Goal: Check status: Check status

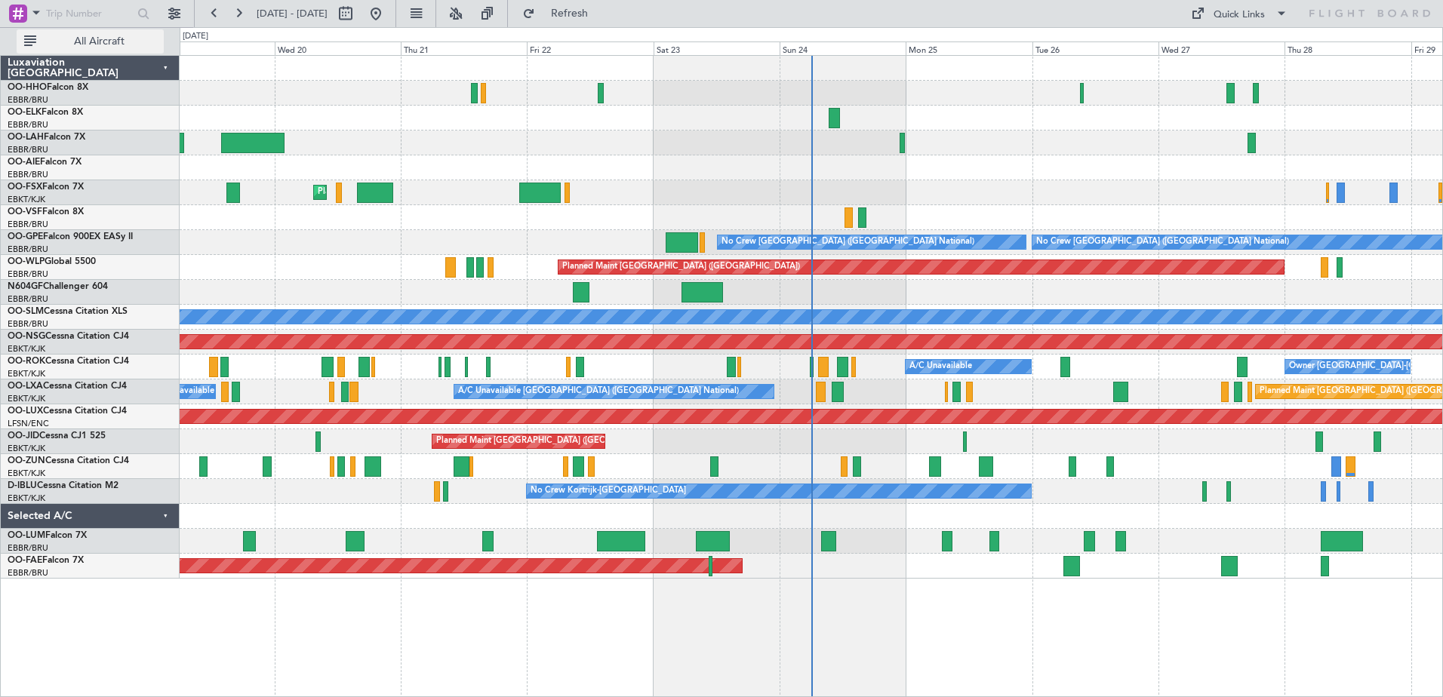
click at [106, 40] on span "All Aircraft" at bounding box center [99, 41] width 120 height 11
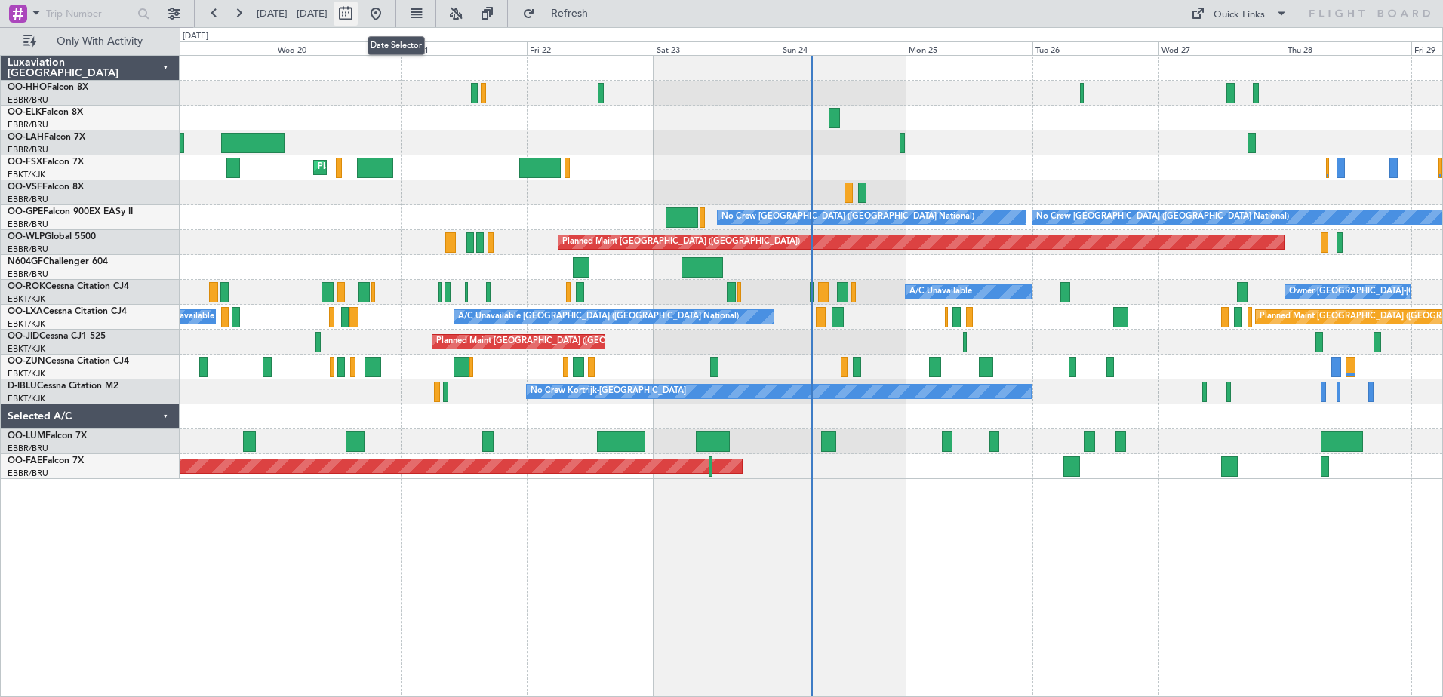
click at [358, 14] on button at bounding box center [346, 14] width 24 height 24
select select "8"
select select "2025"
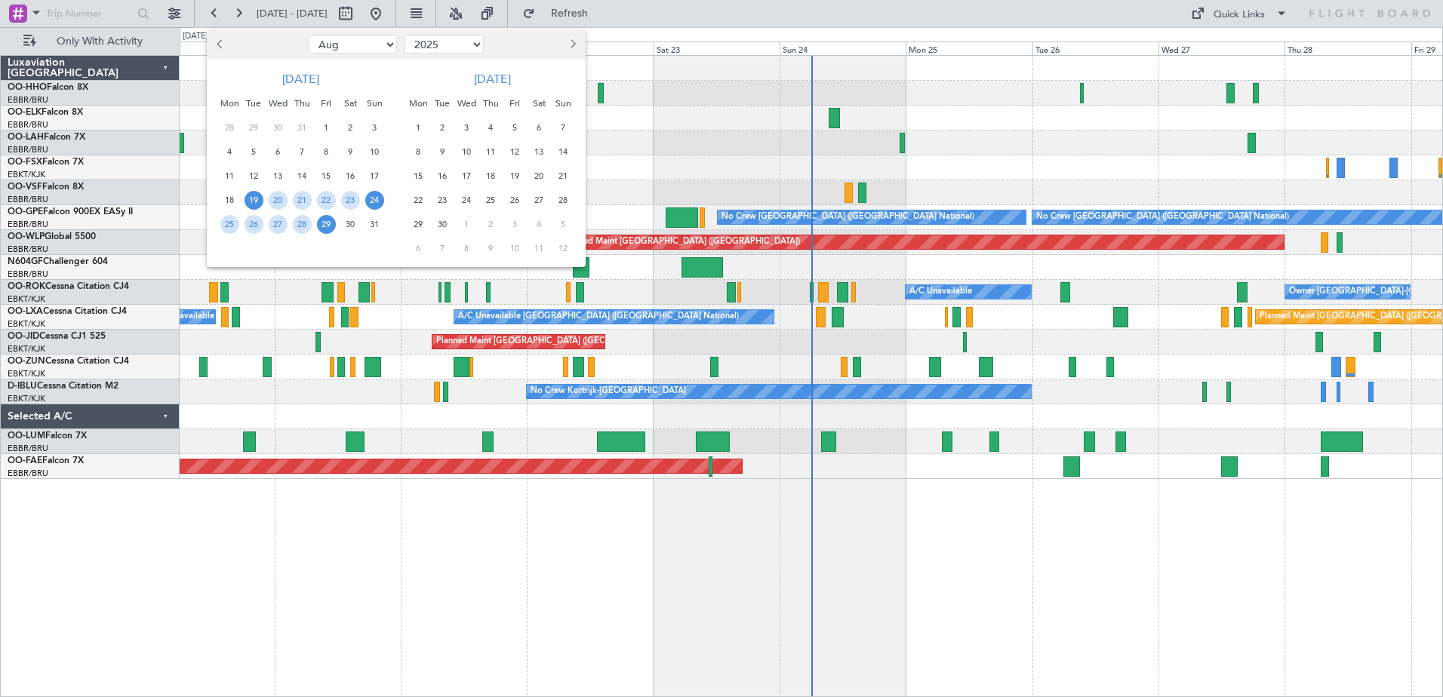
click at [371, 199] on span "24" at bounding box center [374, 200] width 19 height 19
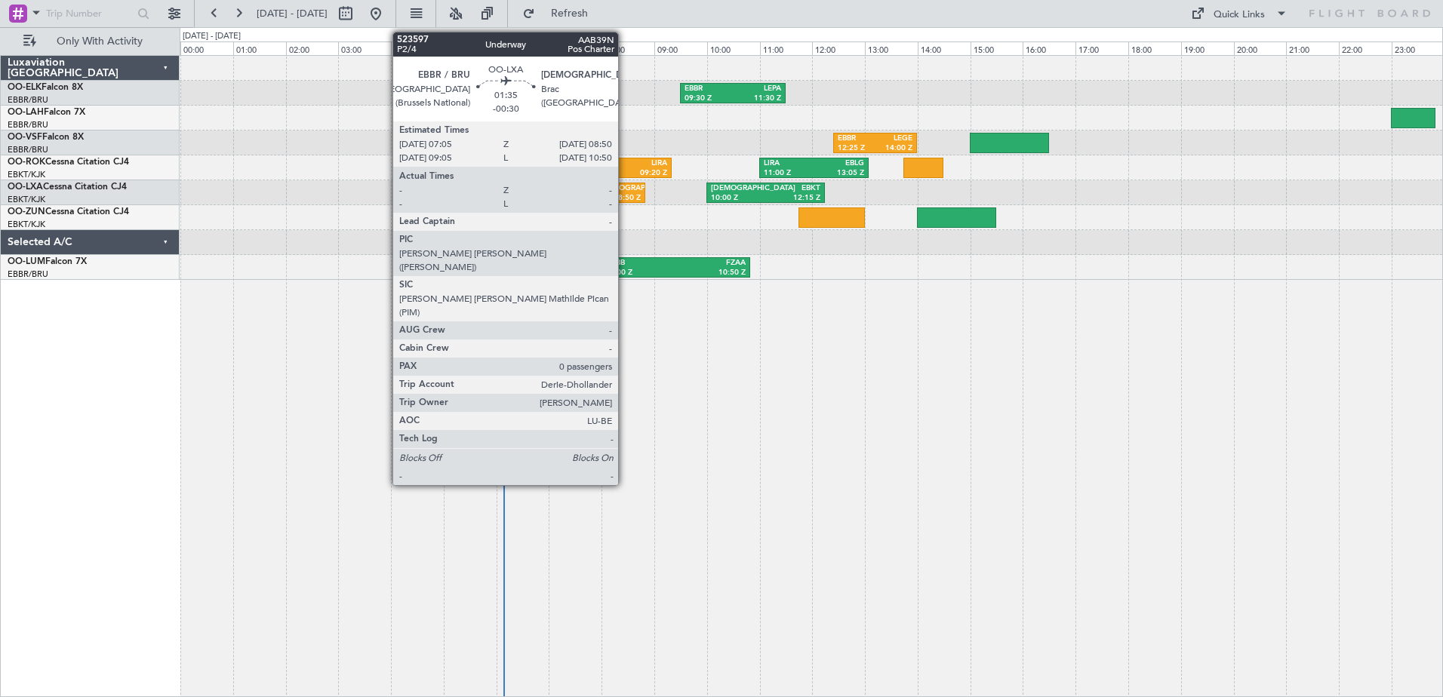
click at [625, 193] on div "08:50 Z" at bounding box center [620, 198] width 42 height 11
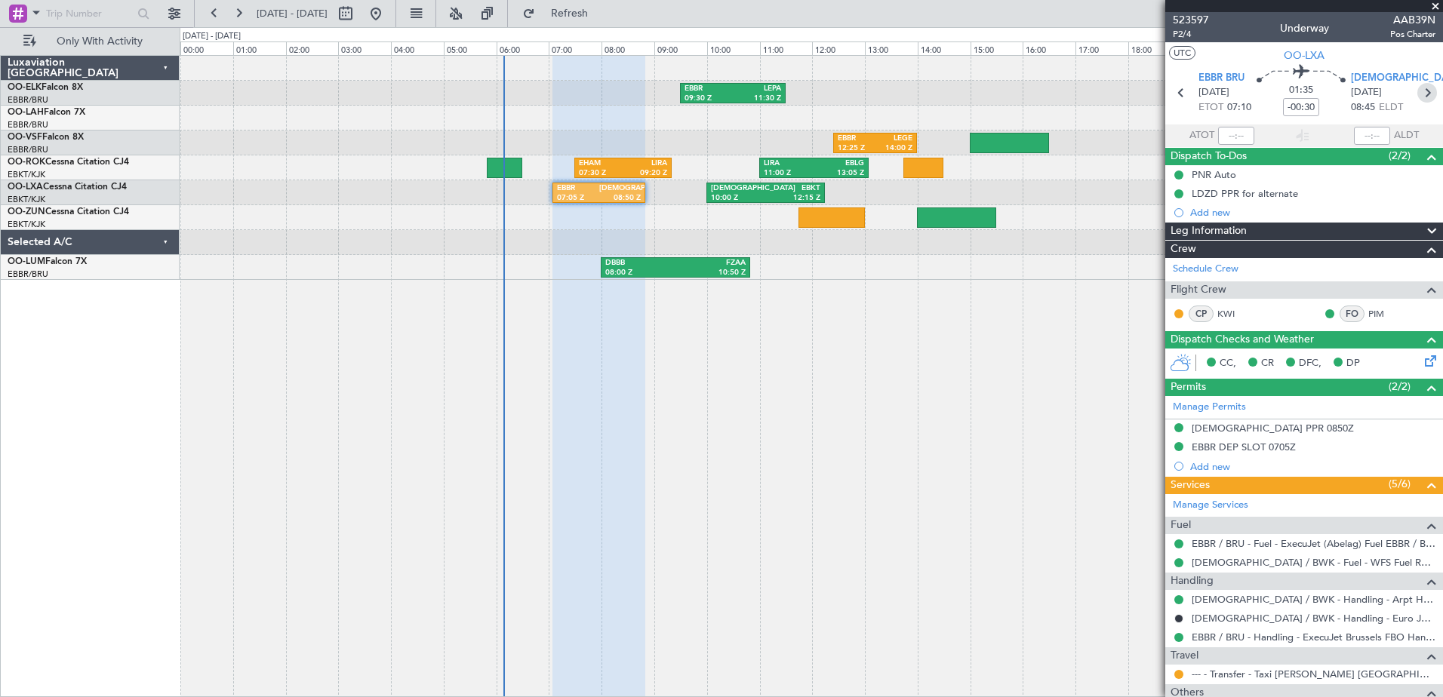
click at [1417, 89] on icon at bounding box center [1427, 93] width 20 height 20
type input "+00:10"
type input "8"
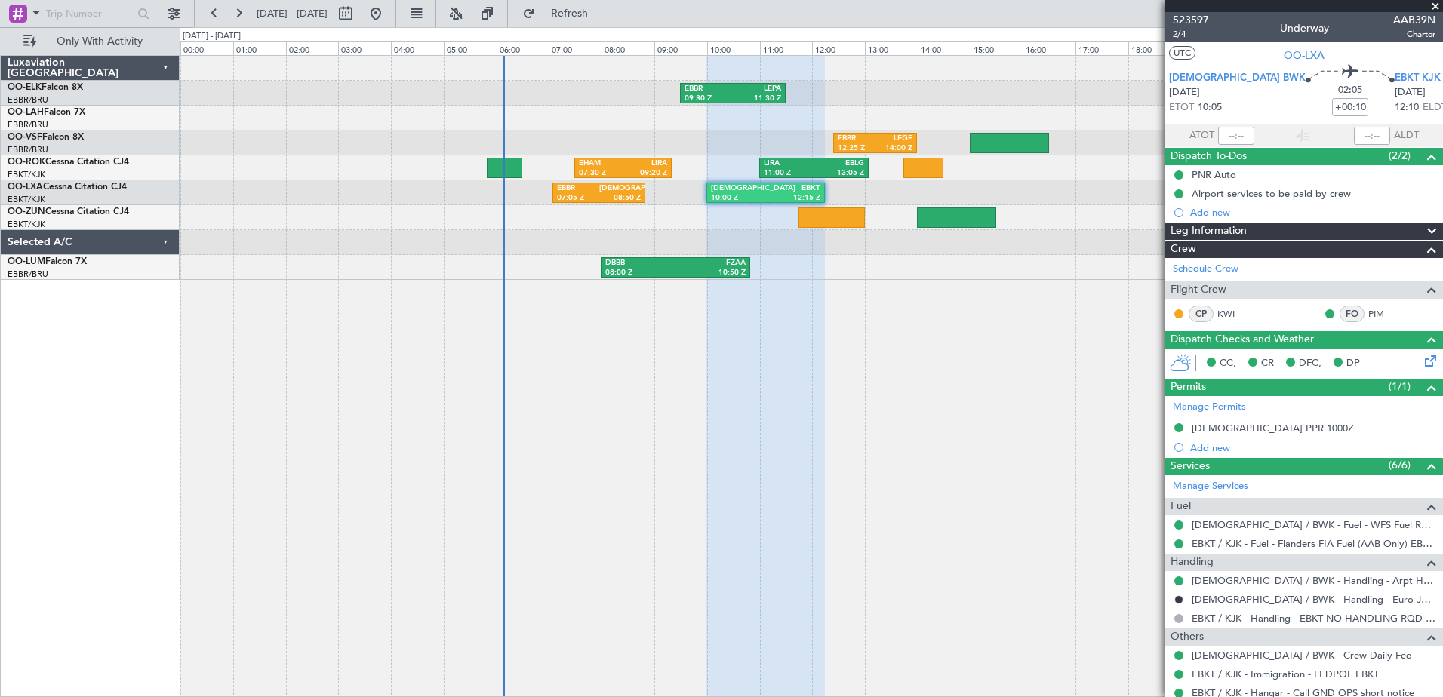
click at [1442, 89] on icon at bounding box center [1457, 93] width 20 height 20
type input "0"
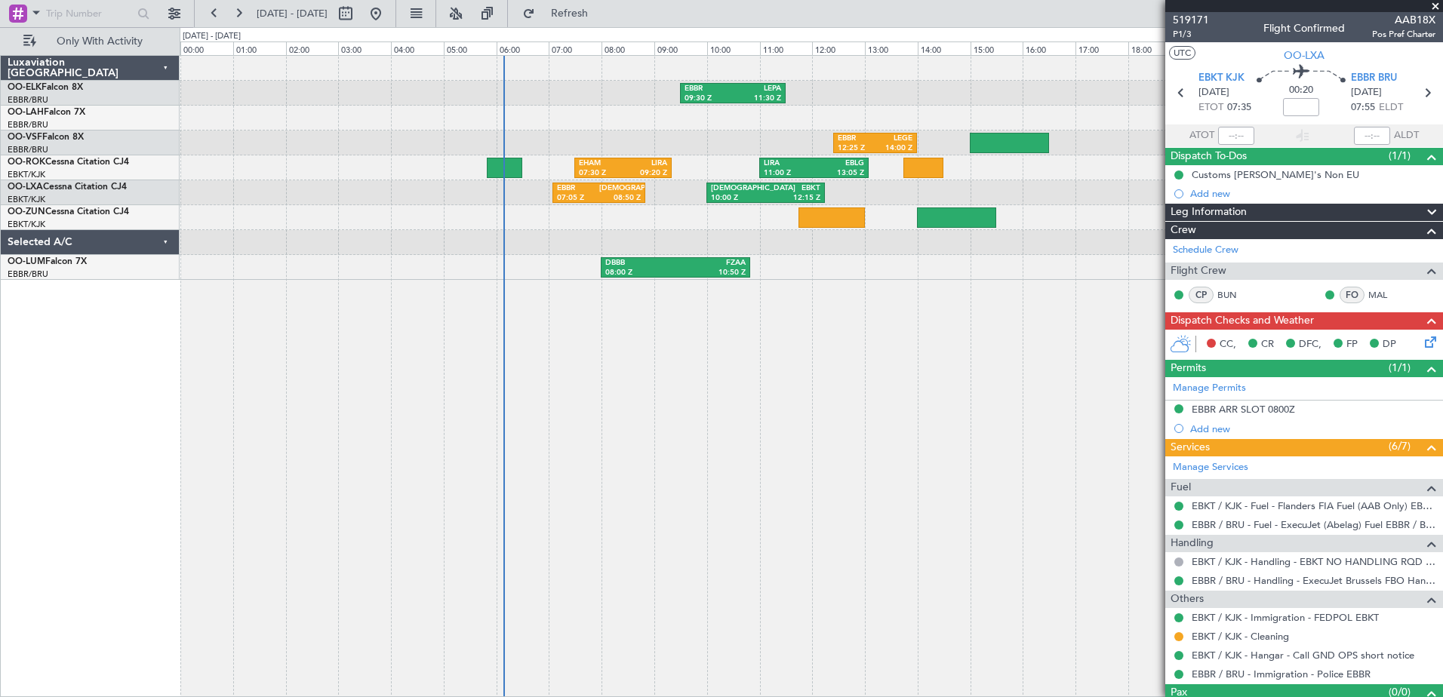
click at [1436, 3] on span at bounding box center [1435, 7] width 15 height 14
